Goal: Navigation & Orientation: Find specific page/section

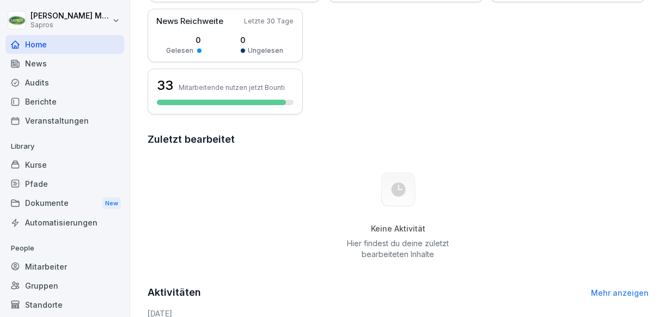
scroll to position [272, 0]
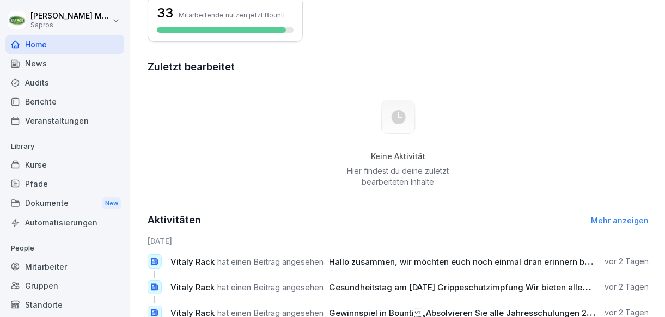
drag, startPoint x: 285, startPoint y: 209, endPoint x: 255, endPoint y: 224, distance: 33.9
click at [255, 224] on div "Aktivitäten Mehr anzeigen" at bounding box center [398, 220] width 501 height 15
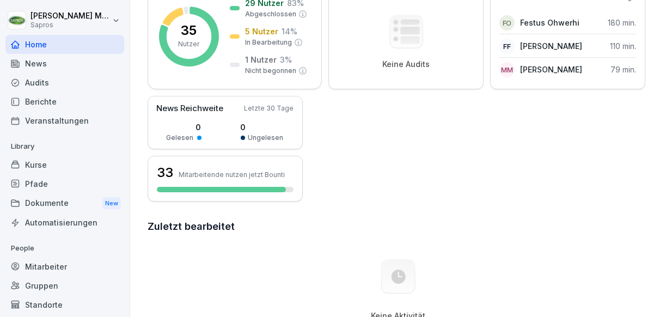
scroll to position [112, 0]
click at [264, 33] on p "5 Nutzer" at bounding box center [261, 31] width 33 height 11
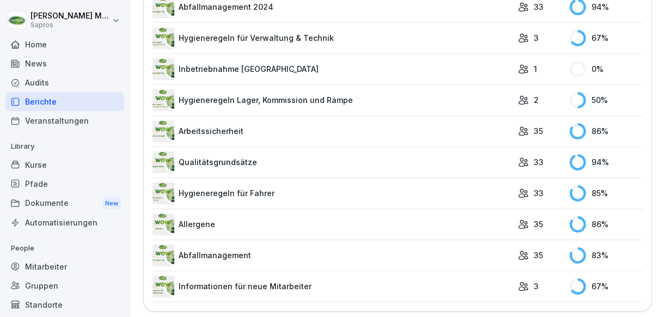
scroll to position [968, 0]
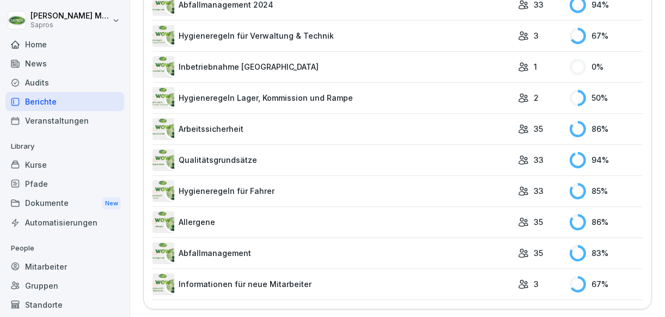
click at [70, 82] on div "Audits" at bounding box center [64, 82] width 119 height 19
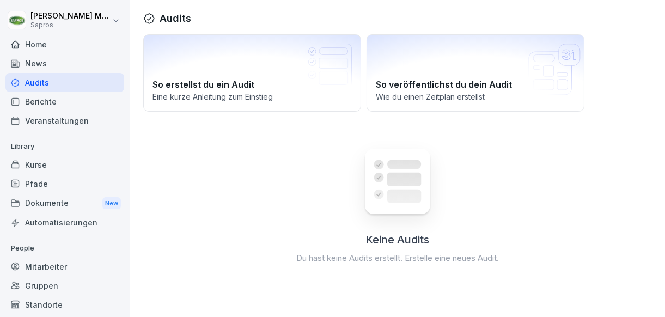
click at [70, 78] on div "Audits" at bounding box center [64, 82] width 119 height 19
click at [71, 73] on div "Audits" at bounding box center [64, 82] width 119 height 19
click at [71, 65] on div "News" at bounding box center [64, 63] width 119 height 19
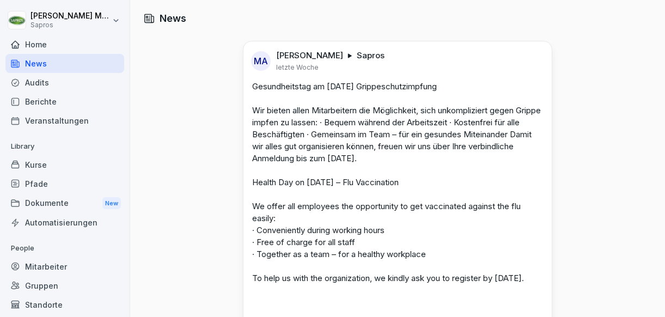
click at [73, 51] on div "Home" at bounding box center [64, 44] width 119 height 19
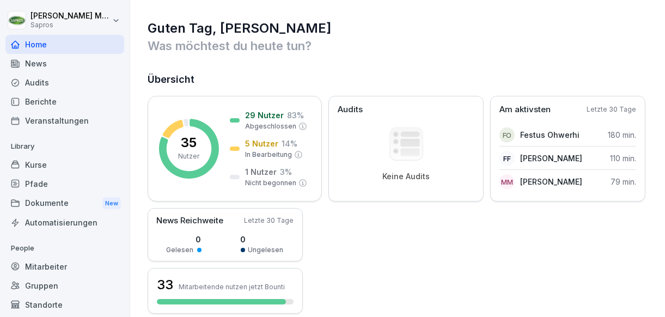
click at [102, 200] on div "New" at bounding box center [111, 203] width 19 height 13
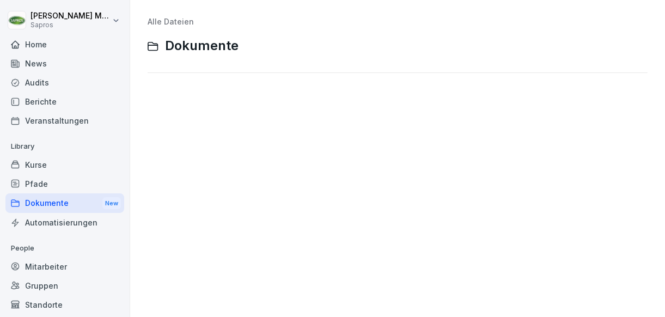
scroll to position [51, 0]
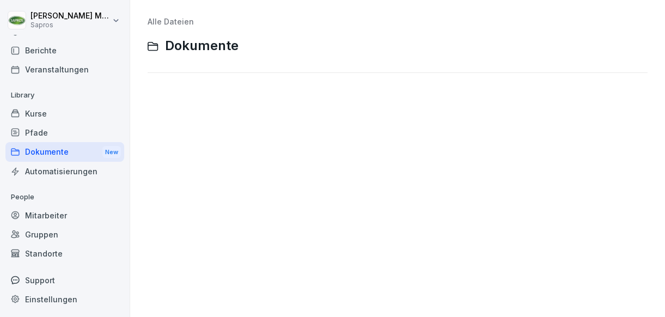
click at [97, 211] on div "Mitarbeiter" at bounding box center [64, 215] width 119 height 19
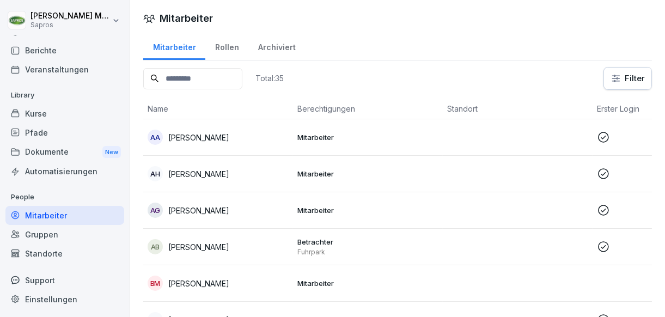
click at [628, 80] on html "[PERSON_NAME] Sapros Home News Audits Berichte Veranstaltungen Library Kurse Pf…" at bounding box center [332, 158] width 665 height 317
click at [617, 83] on html "[PERSON_NAME] Sapros Home News Audits Berichte Veranstaltungen Library Kurse Pf…" at bounding box center [332, 158] width 665 height 317
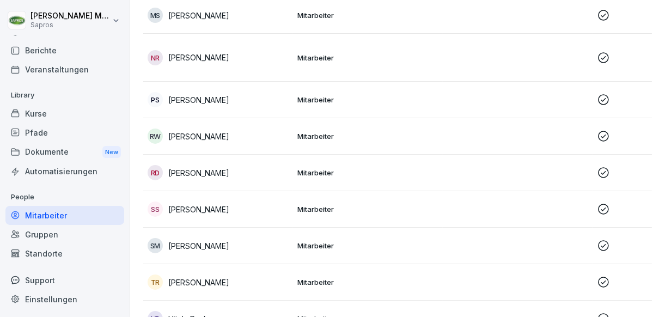
scroll to position [1051, 0]
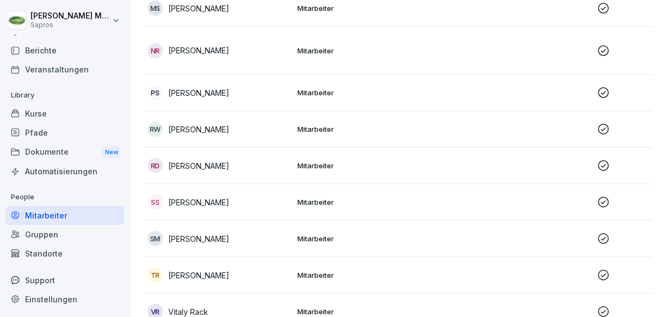
click at [604, 169] on icon at bounding box center [603, 165] width 11 height 11
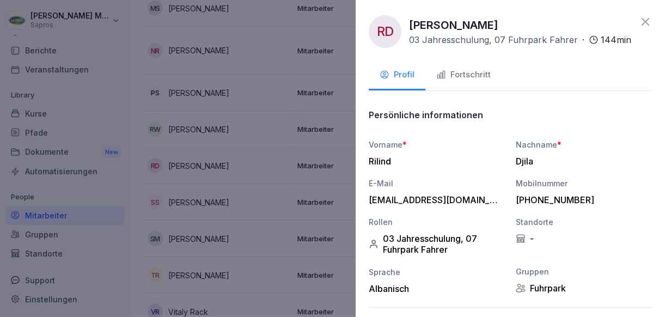
click at [480, 79] on div "Fortschritt" at bounding box center [464, 75] width 55 height 13
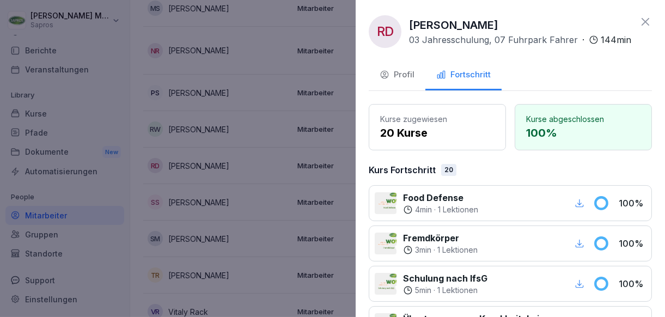
click at [268, 133] on div at bounding box center [332, 158] width 665 height 317
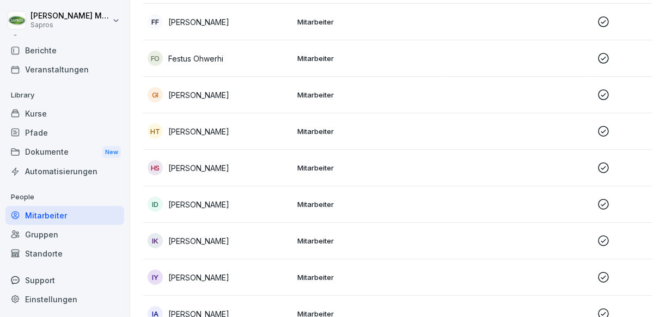
scroll to position [382, 0]
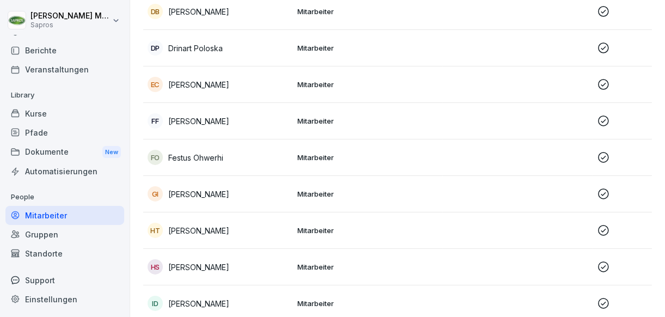
click at [604, 78] on icon at bounding box center [603, 84] width 13 height 13
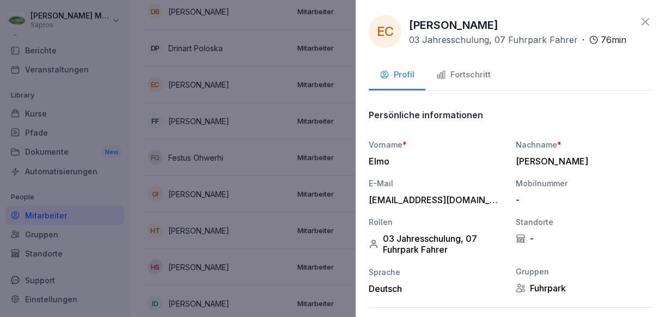
click at [481, 77] on div "Fortschritt" at bounding box center [464, 75] width 55 height 13
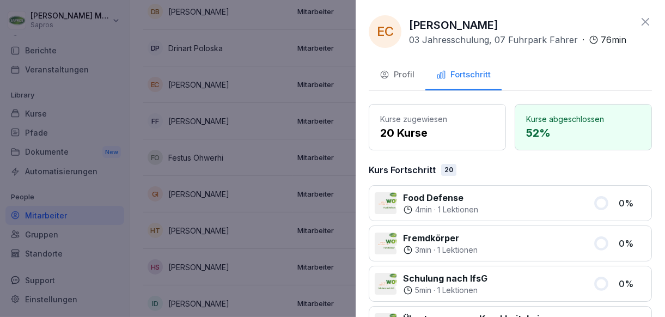
click at [403, 75] on div "Profil" at bounding box center [397, 75] width 35 height 13
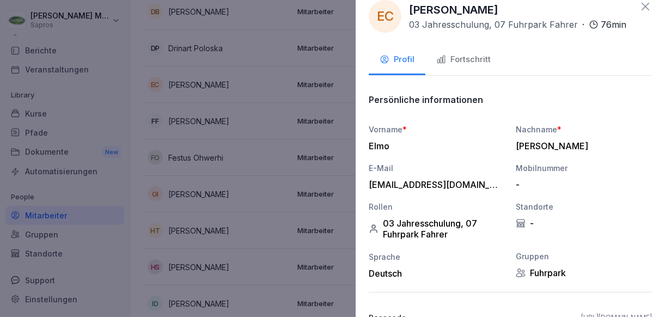
scroll to position [0, 0]
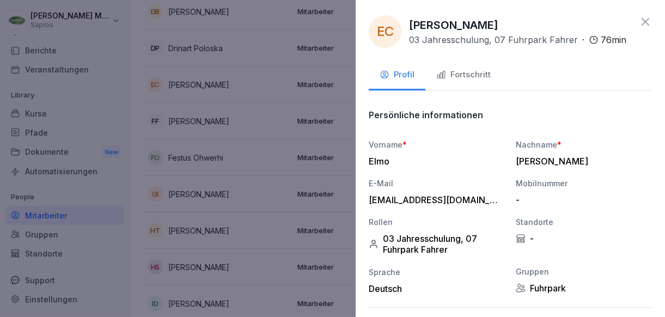
click at [235, 245] on div at bounding box center [332, 158] width 665 height 317
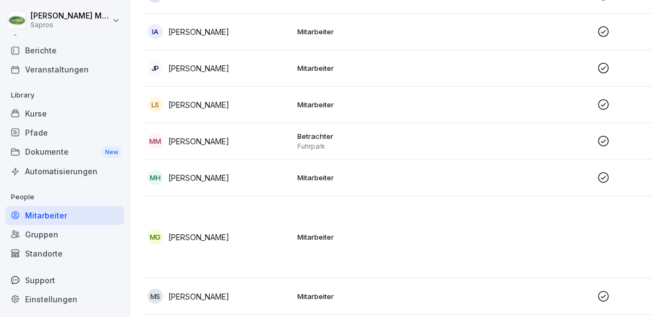
scroll to position [872, 0]
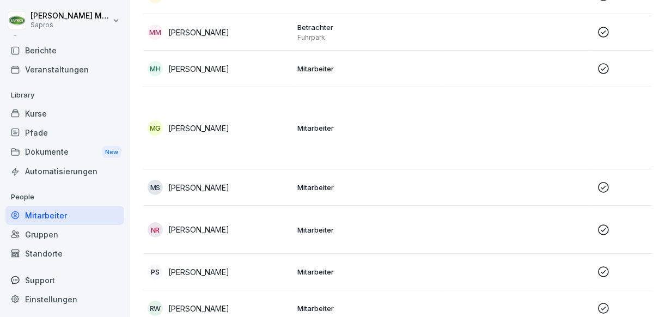
click at [607, 228] on icon at bounding box center [603, 229] width 13 height 13
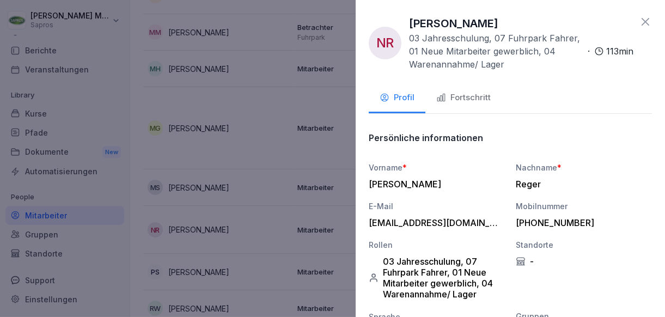
click at [469, 95] on div "Fortschritt" at bounding box center [464, 98] width 55 height 13
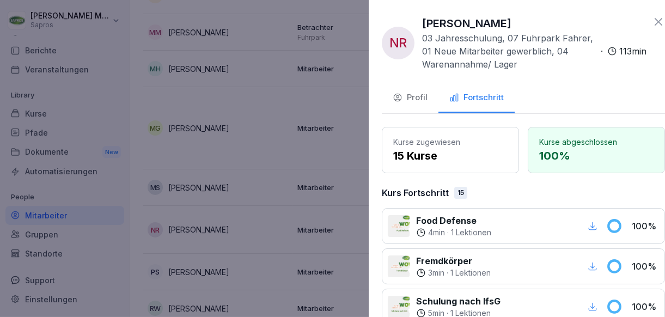
click at [294, 145] on div at bounding box center [332, 158] width 665 height 317
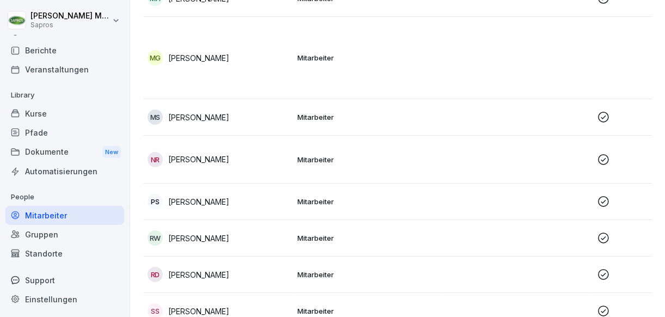
scroll to position [888, 0]
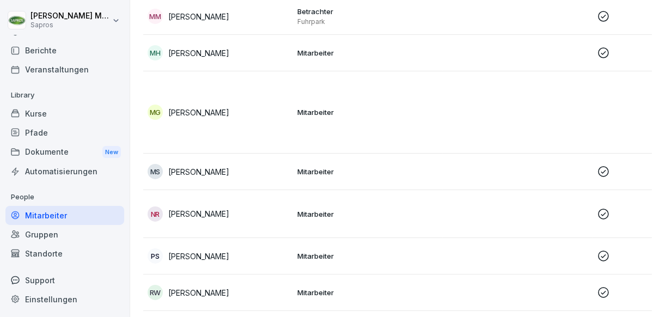
drag, startPoint x: 238, startPoint y: 108, endPoint x: 169, endPoint y: 108, distance: 68.7
click at [169, 108] on div "MG [PERSON_NAME]" at bounding box center [218, 112] width 141 height 15
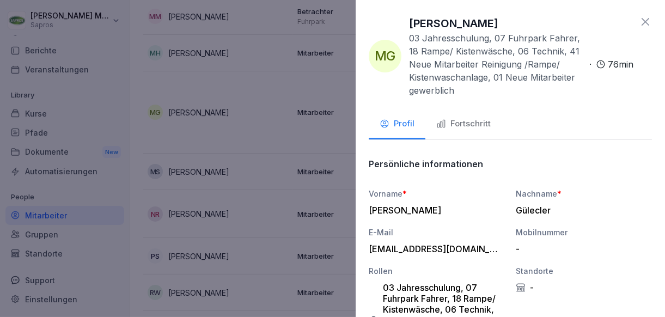
drag, startPoint x: 170, startPoint y: 110, endPoint x: 185, endPoint y: 106, distance: 15.9
click at [185, 106] on div at bounding box center [332, 158] width 665 height 317
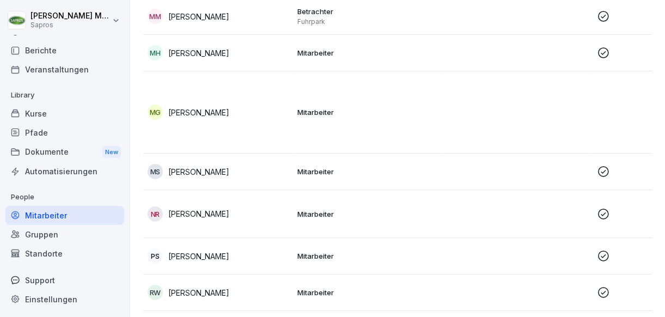
drag, startPoint x: 241, startPoint y: 113, endPoint x: 170, endPoint y: 112, distance: 70.9
click at [170, 112] on div "MG [PERSON_NAME]" at bounding box center [218, 112] width 141 height 15
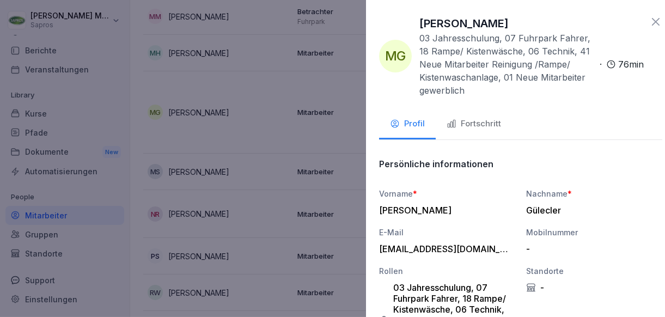
drag, startPoint x: 170, startPoint y: 112, endPoint x: 133, endPoint y: 172, distance: 70.0
click at [133, 172] on div at bounding box center [332, 158] width 665 height 317
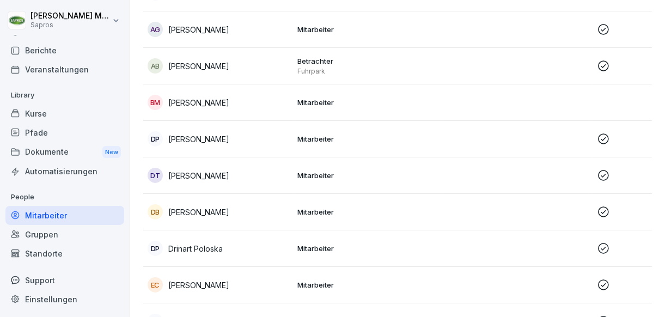
scroll to position [125, 0]
